Goal: Task Accomplishment & Management: Complete application form

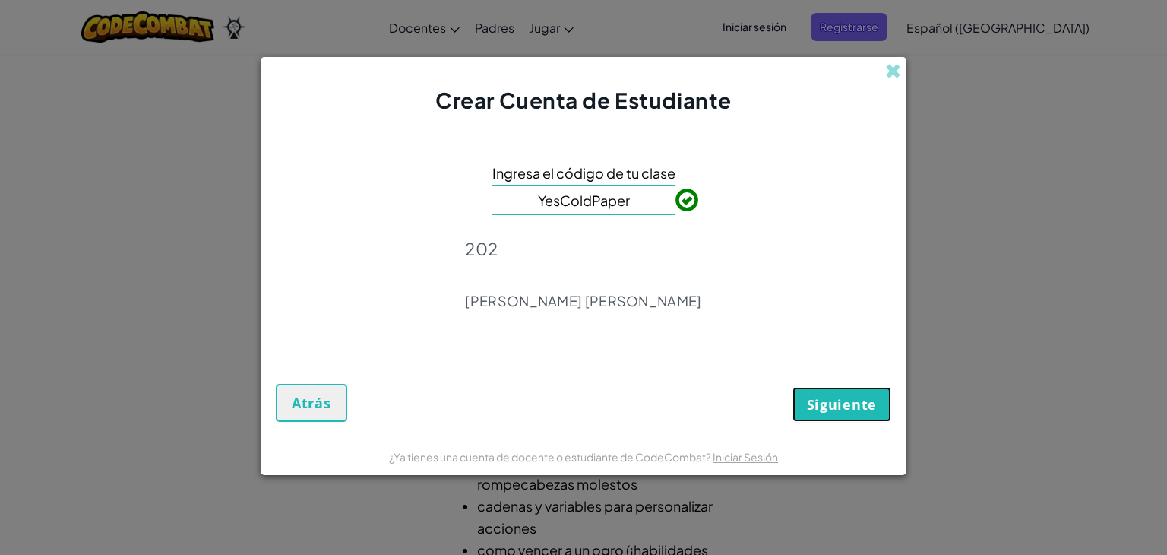
click at [840, 397] on span "Siguiente" at bounding box center [842, 404] width 70 height 18
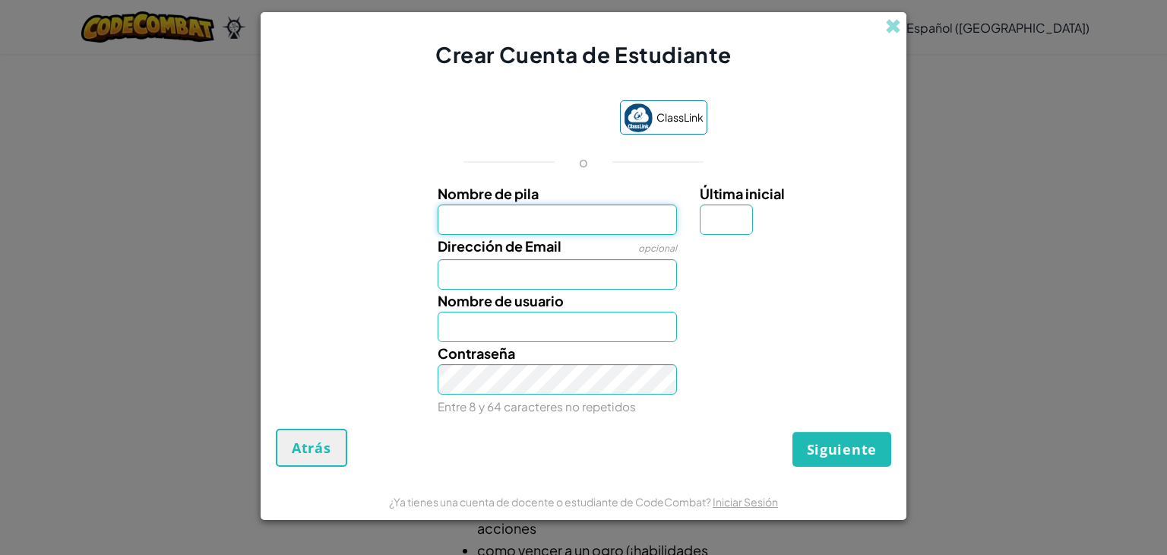
click at [590, 217] on input "Nombre de pila" at bounding box center [558, 219] width 240 height 30
type input "[PERSON_NAME]"
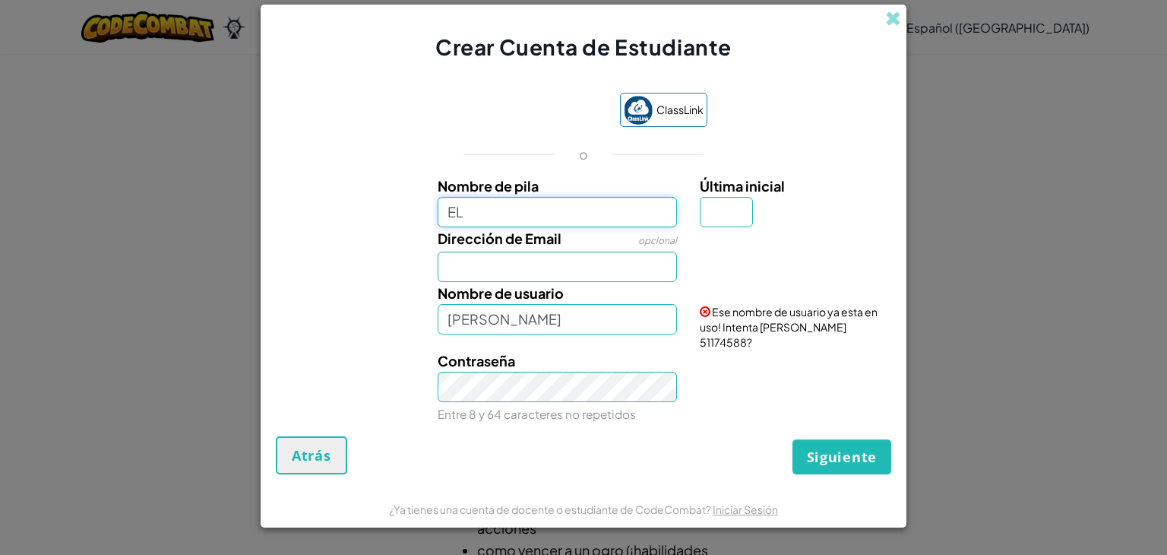
type input "E"
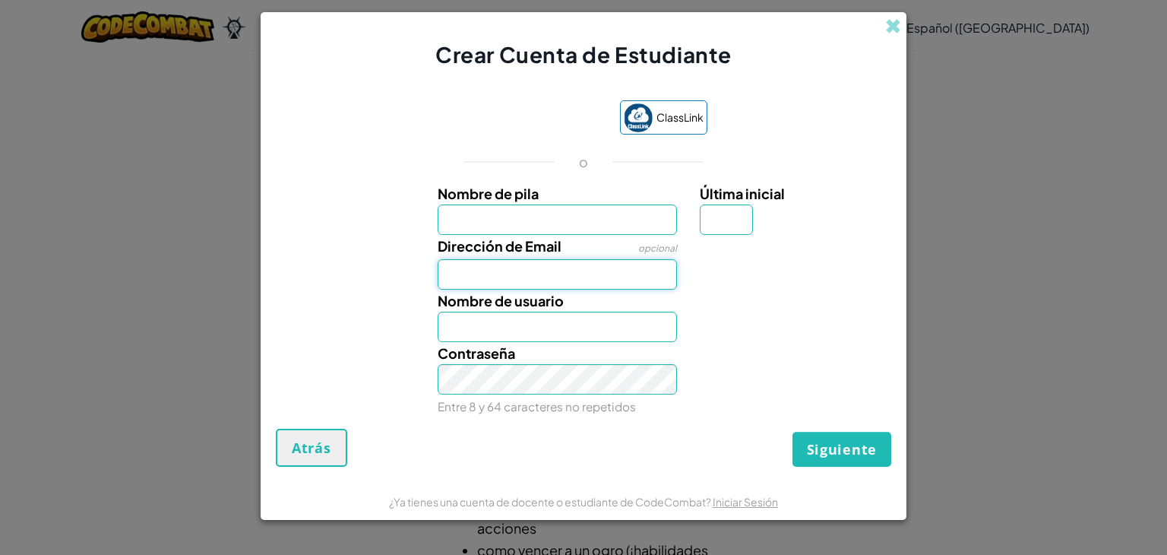
click at [593, 277] on input "Dirección de Email" at bounding box center [558, 274] width 240 height 30
type input "[EMAIL_ADDRESS][DOMAIN_NAME]"
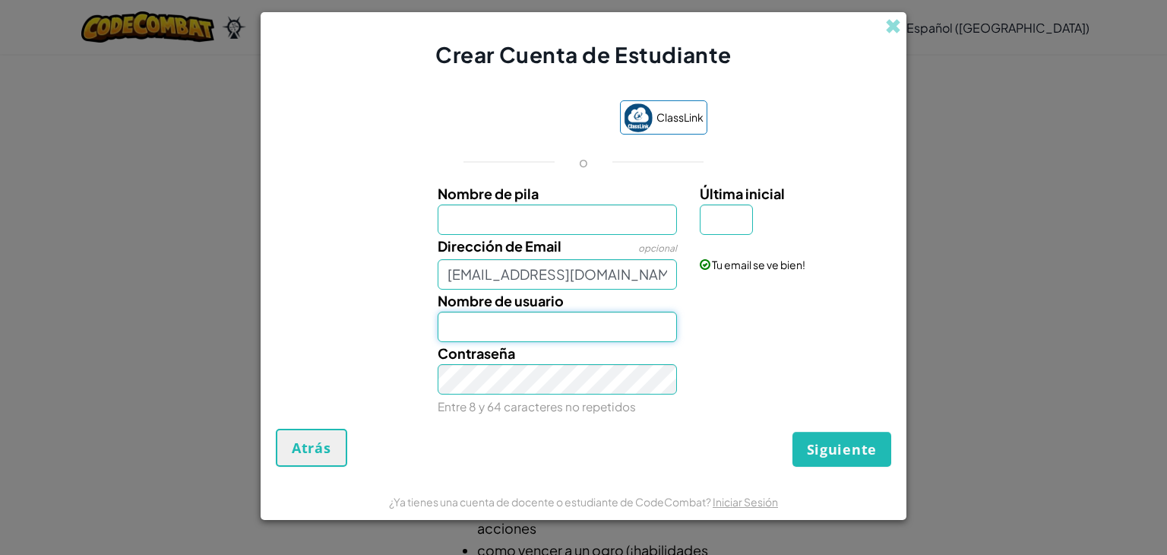
click at [545, 317] on input "Nombre de usuario" at bounding box center [558, 327] width 240 height 30
click at [544, 332] on input "Nombre de usuario" at bounding box center [558, 327] width 240 height 30
type input "EliasGarcia24"
click at [530, 220] on input "Nombre de pila" at bounding box center [558, 219] width 240 height 30
type input "[PERSON_NAME]"
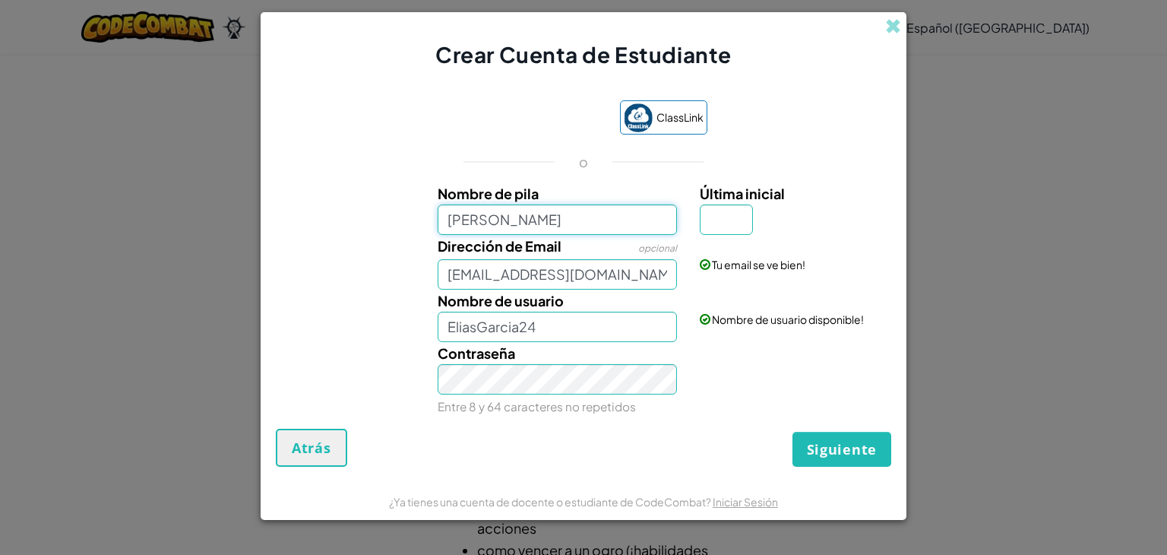
type input "[PERSON_NAME]"
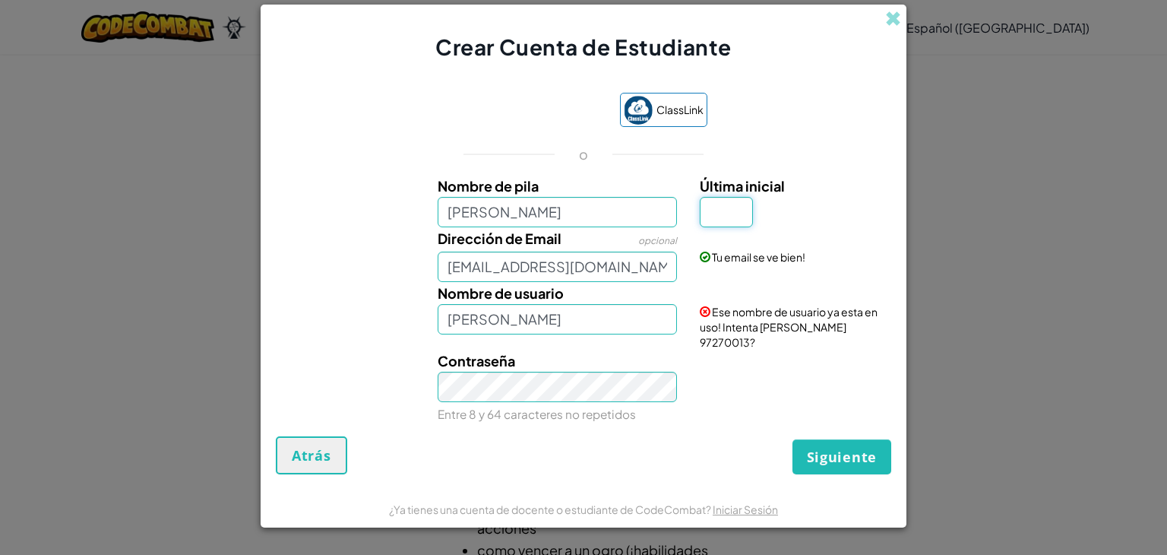
click at [732, 227] on input "Última inicial" at bounding box center [726, 212] width 53 height 30
type input "G"
type input "[PERSON_NAME]"
click at [720, 376] on div "Contraseña Entre 8 y 64 caracteres no repetidos" at bounding box center [583, 387] width 631 height 75
click at [634, 219] on input "[PERSON_NAME]" at bounding box center [558, 212] width 240 height 30
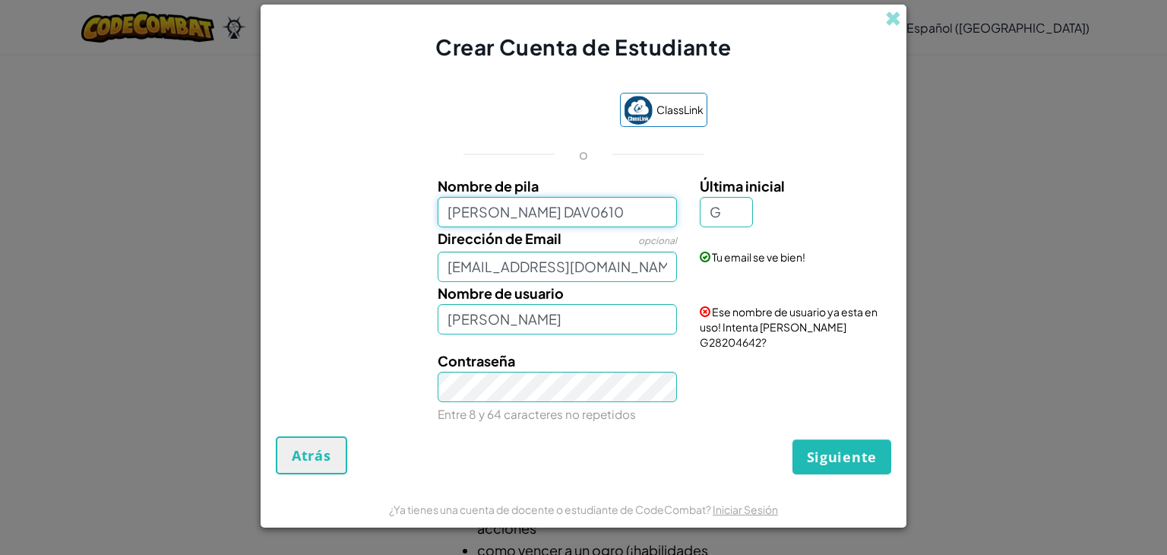
click at [587, 226] on input "[PERSON_NAME] DAV0610" at bounding box center [558, 212] width 240 height 30
click at [620, 227] on input "[PERSON_NAME] DAV06.10" at bounding box center [558, 212] width 240 height 30
type input "[PERSON_NAME] DAV0610"
type input "[PERSON_NAME] DAV0610G"
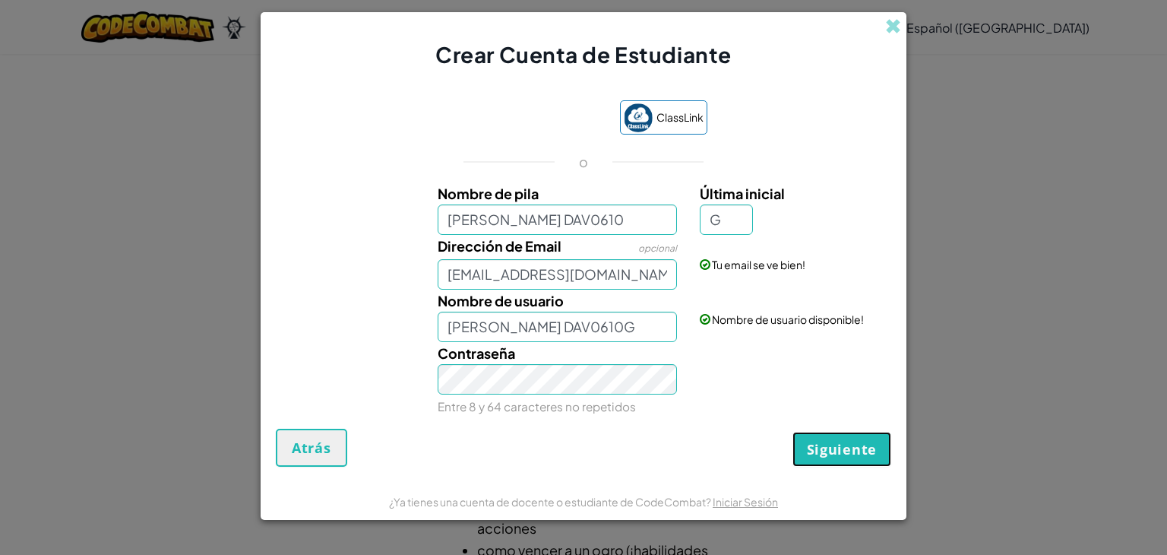
click at [857, 440] on span "Siguiente" at bounding box center [842, 449] width 70 height 18
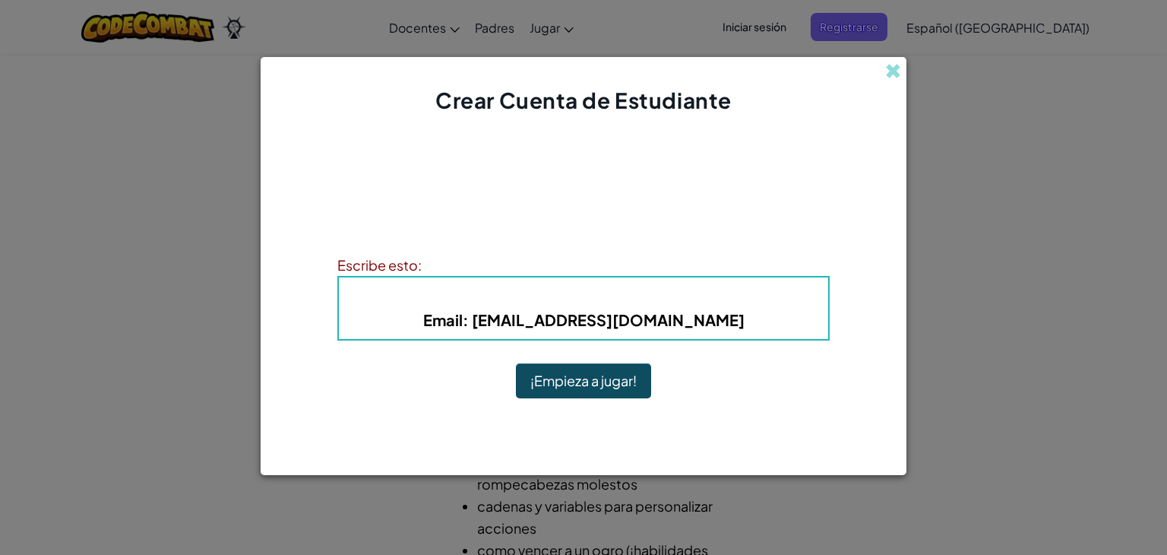
click at [631, 380] on button "¡Empieza a jugar!" at bounding box center [583, 380] width 135 height 35
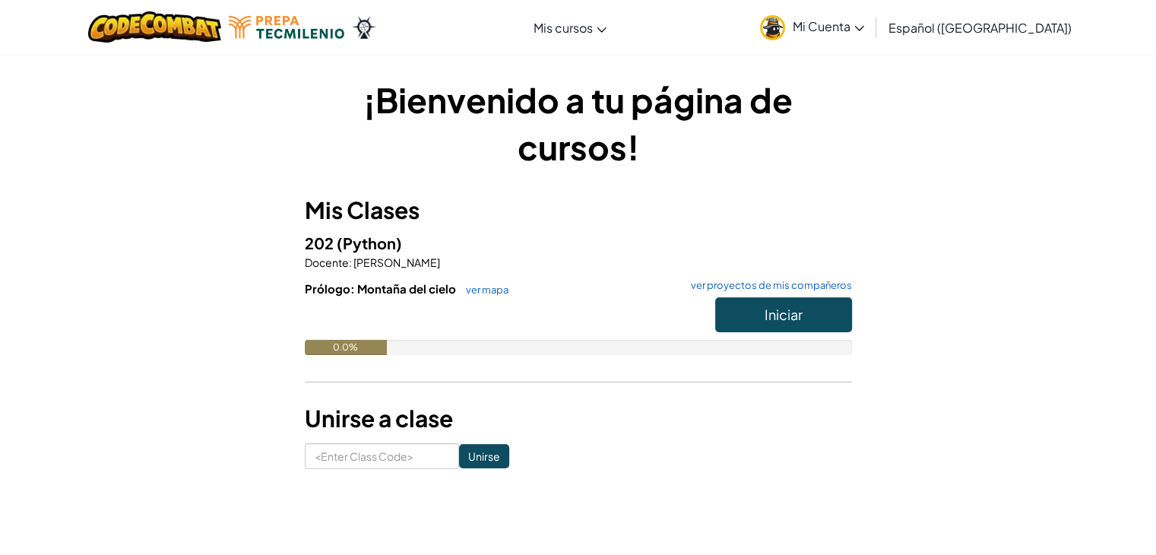
click at [844, 27] on span "Mi Cuenta" at bounding box center [828, 26] width 71 height 16
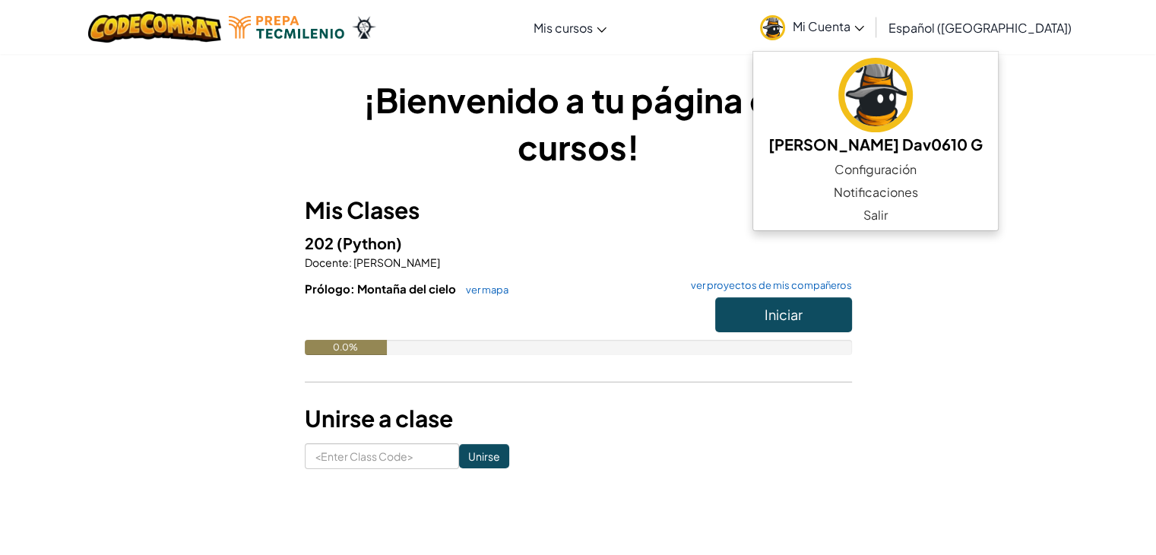
click at [1015, 309] on div "¡Bienvenido a tu página de cursos! Mis Clases 202 (Python) Docente : Fedra J Go…" at bounding box center [578, 272] width 889 height 393
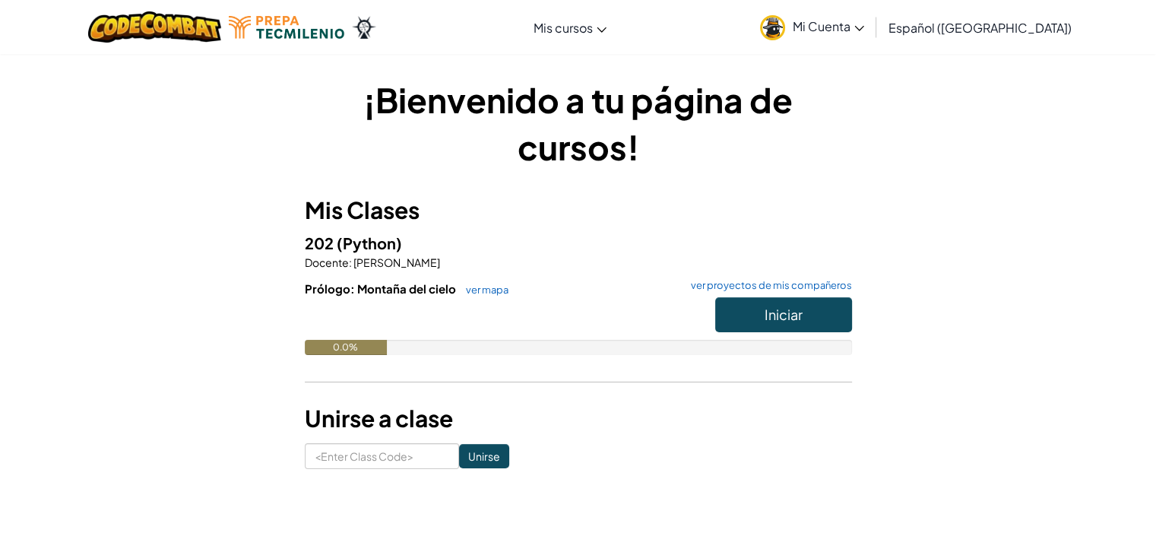
drag, startPoint x: 579, startPoint y: 1, endPoint x: 503, endPoint y: 21, distance: 78.5
click at [503, 21] on div "Cambia la navigación Mis cursos Aula de Ozaria Aula de CodeCombat E-sports de l…" at bounding box center [578, 27] width 1164 height 54
drag, startPoint x: 535, startPoint y: 0, endPoint x: 518, endPoint y: 2, distance: 16.9
click at [518, 2] on div "Cambia la navigación Mis cursos Aula de Ozaria Aula de CodeCombat E-sports de l…" at bounding box center [578, 27] width 1164 height 54
click at [1128, 130] on div "¡Bienvenido a tu página de cursos! Mis Clases 202 (Python) Docente : Fedra J Go…" at bounding box center [578, 272] width 1156 height 438
